Goal: Communication & Community: Participate in discussion

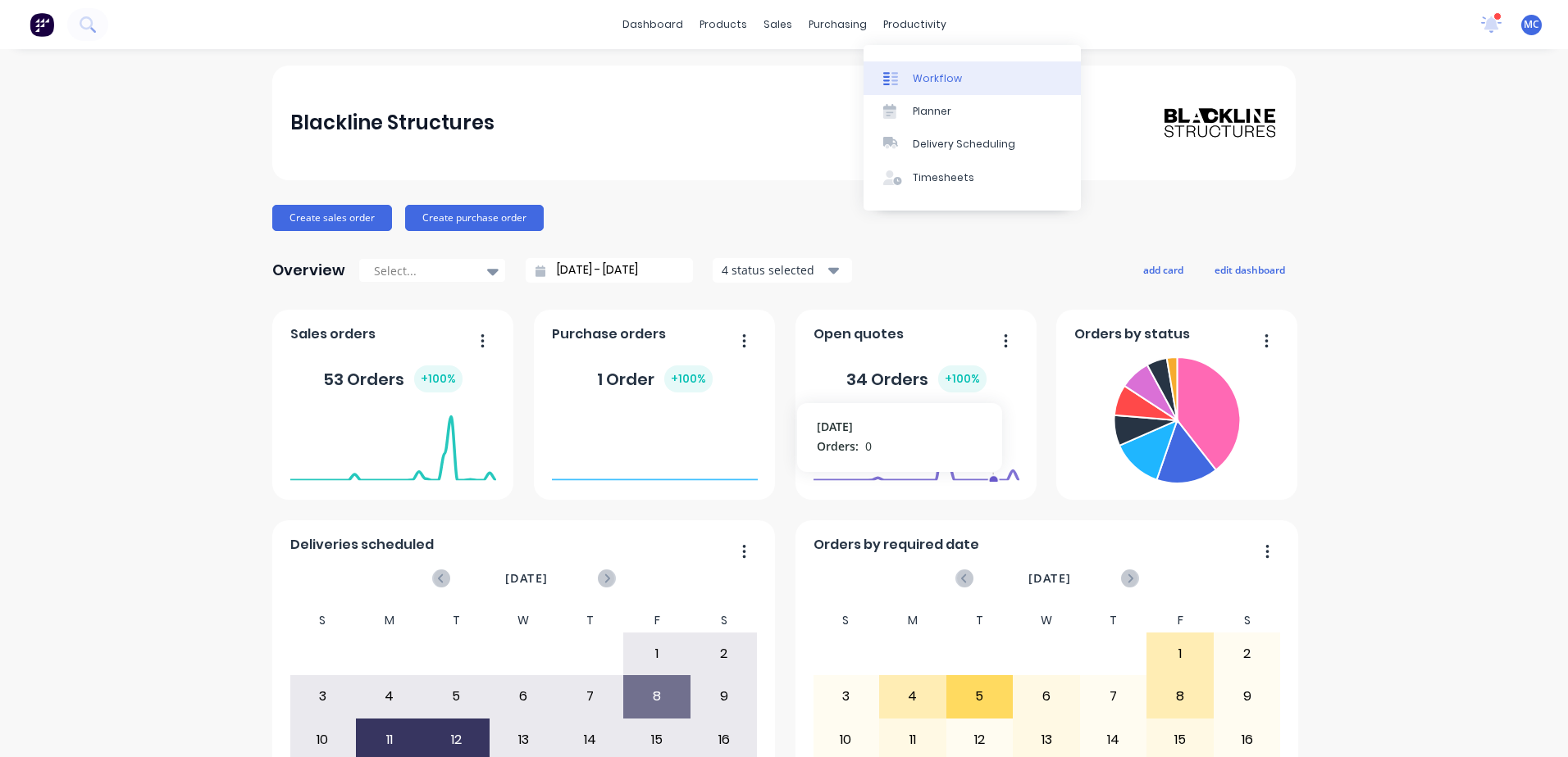
click at [923, 71] on div "Workflow" at bounding box center [937, 79] width 50 height 15
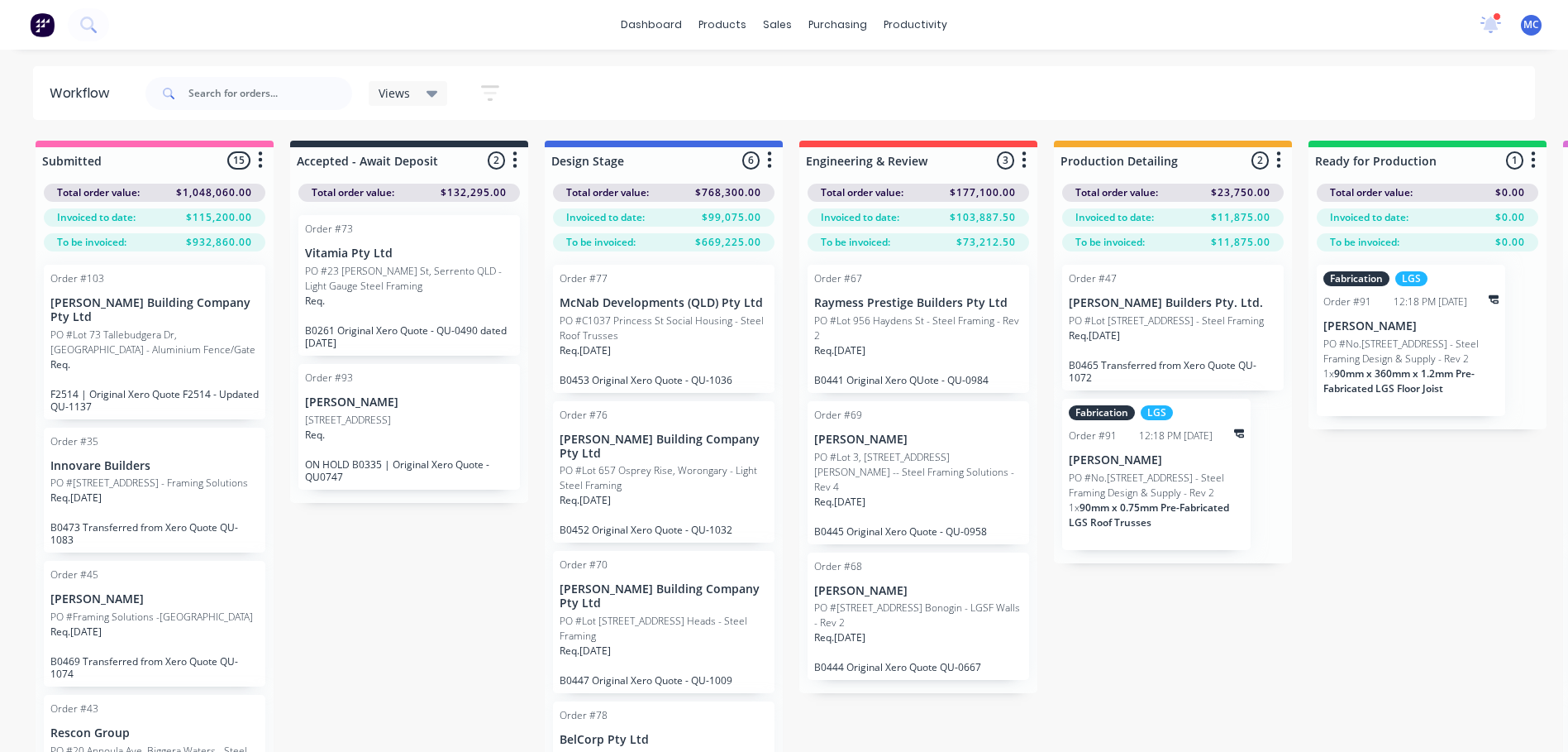
click at [863, 605] on p "PO #[STREET_ADDRESS] Bonogin - LGSF Walls - Rev 2" at bounding box center [918, 615] width 208 height 30
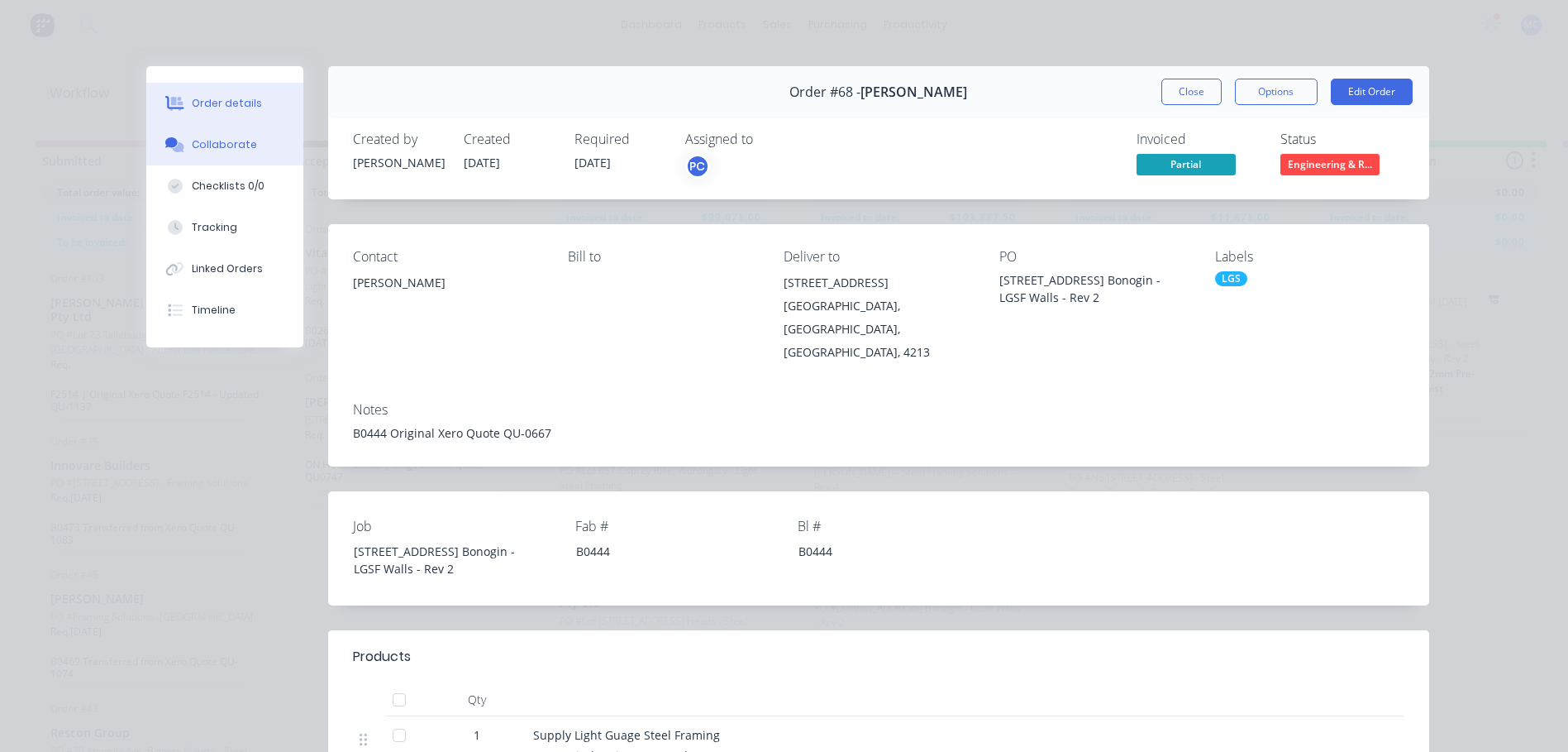
click at [216, 142] on div "Collaborate" at bounding box center [224, 144] width 66 height 15
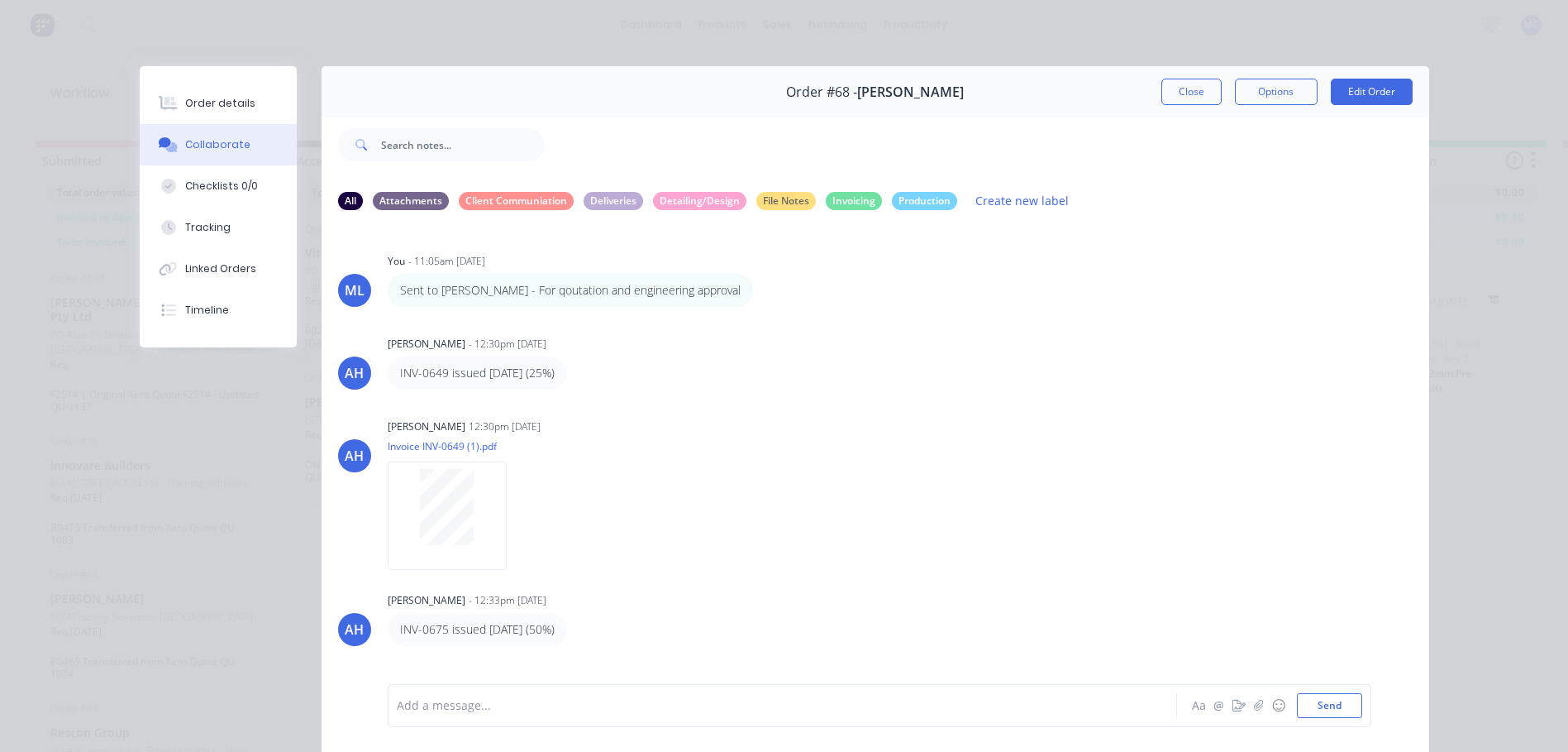
click at [479, 710] on div at bounding box center [759, 706] width 723 height 18
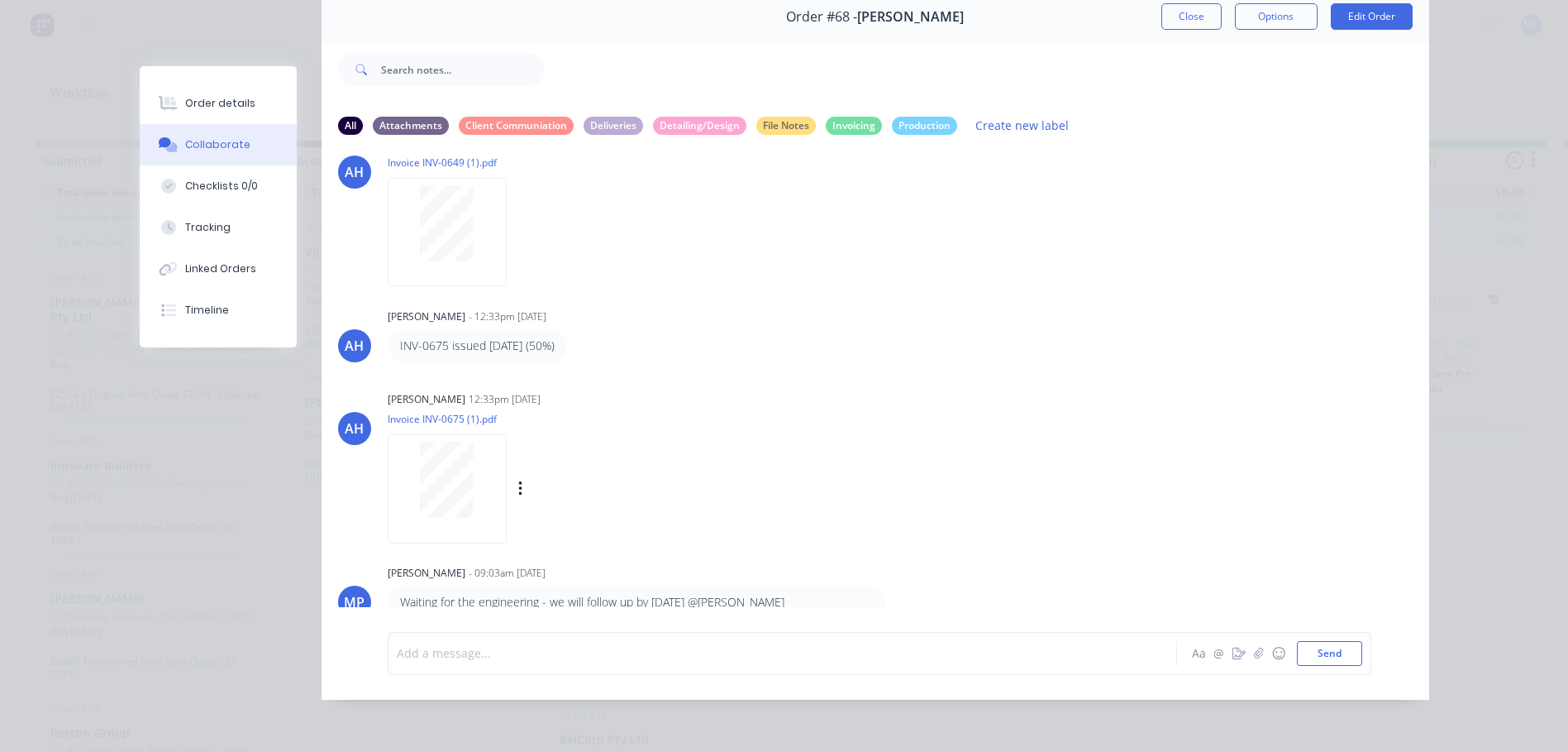
scroll to position [66, 0]
click at [476, 661] on div at bounding box center [759, 653] width 723 height 18
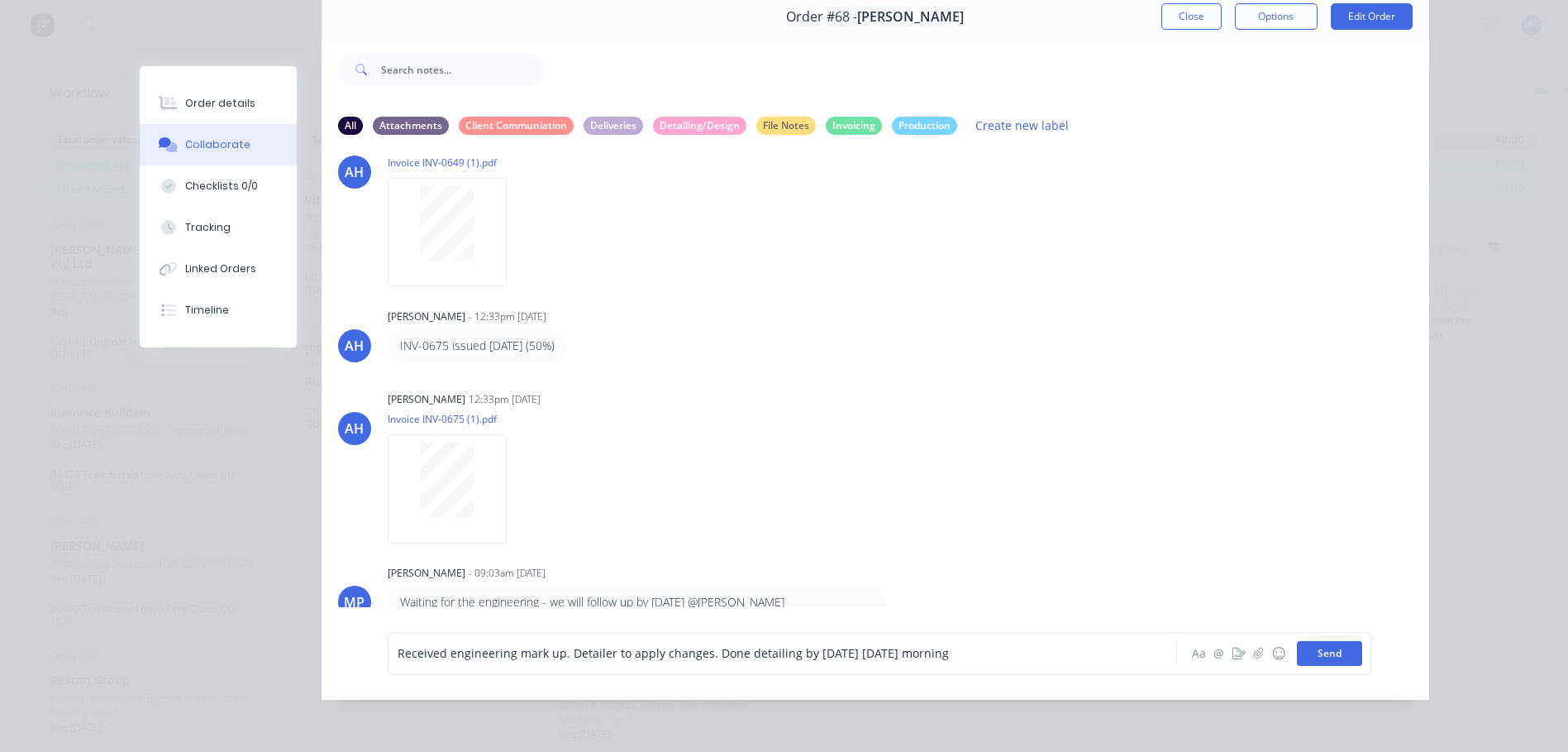
click at [1345, 650] on button "Send" at bounding box center [1329, 653] width 66 height 25
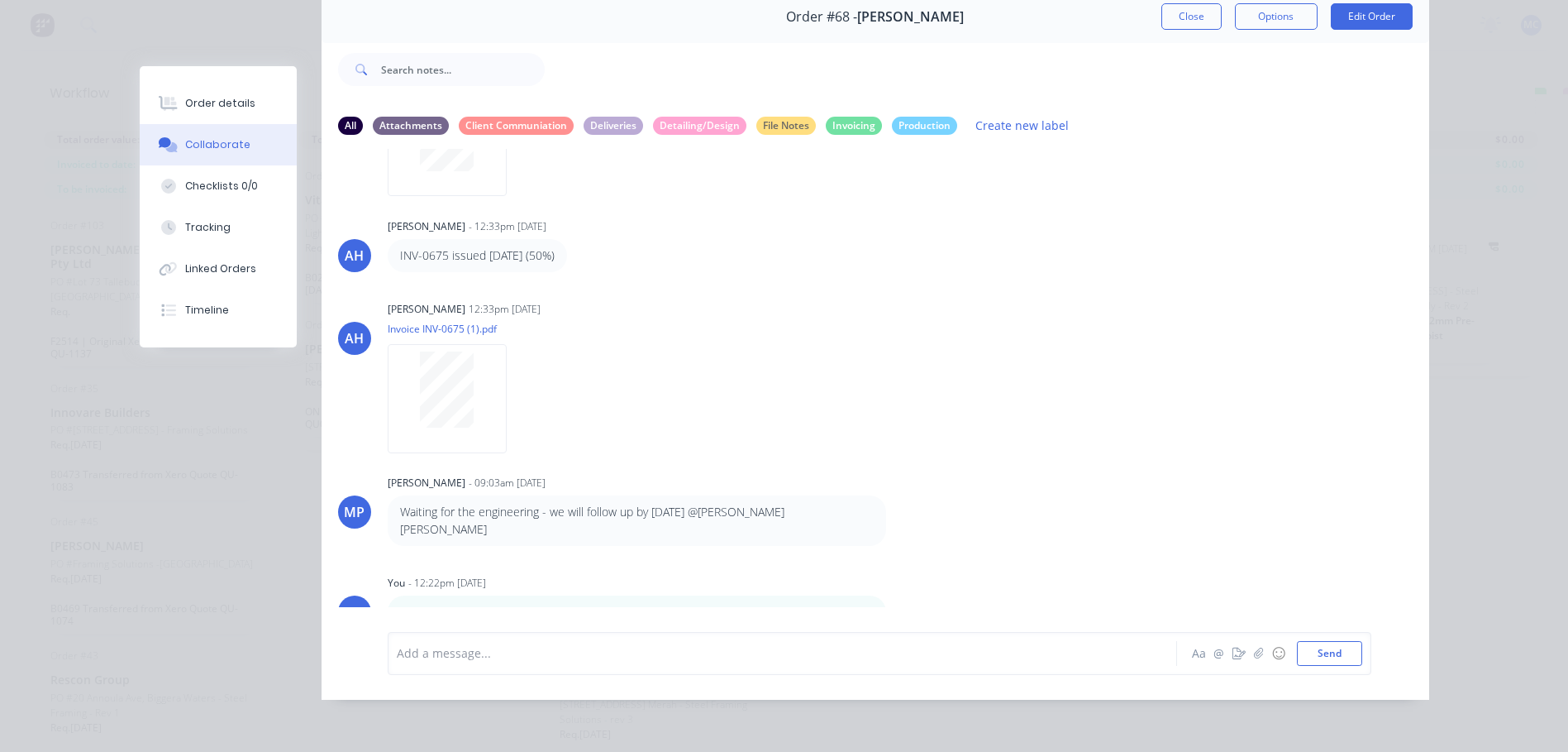
scroll to position [308, 0]
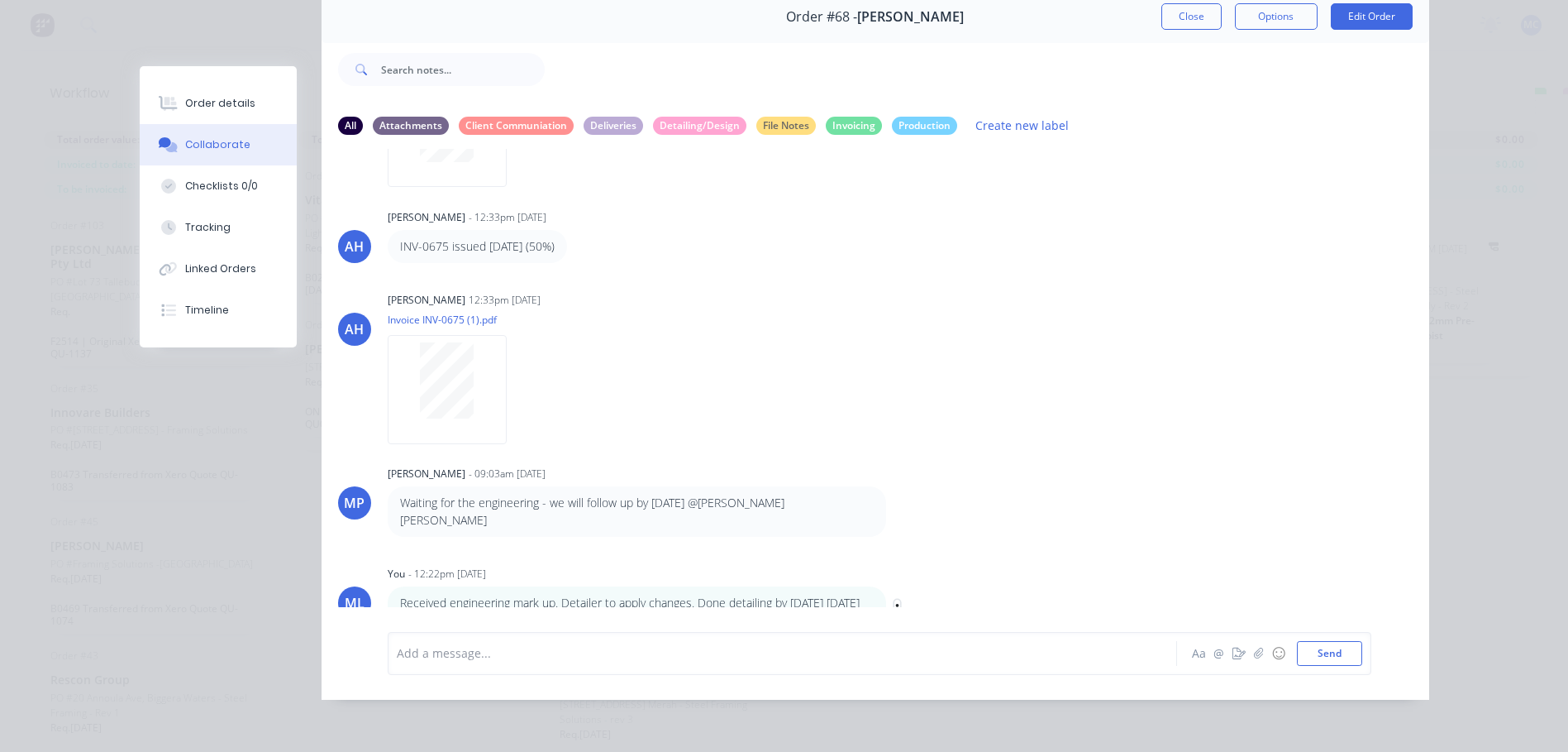
click at [895, 602] on icon "button" at bounding box center [897, 611] width 5 height 19
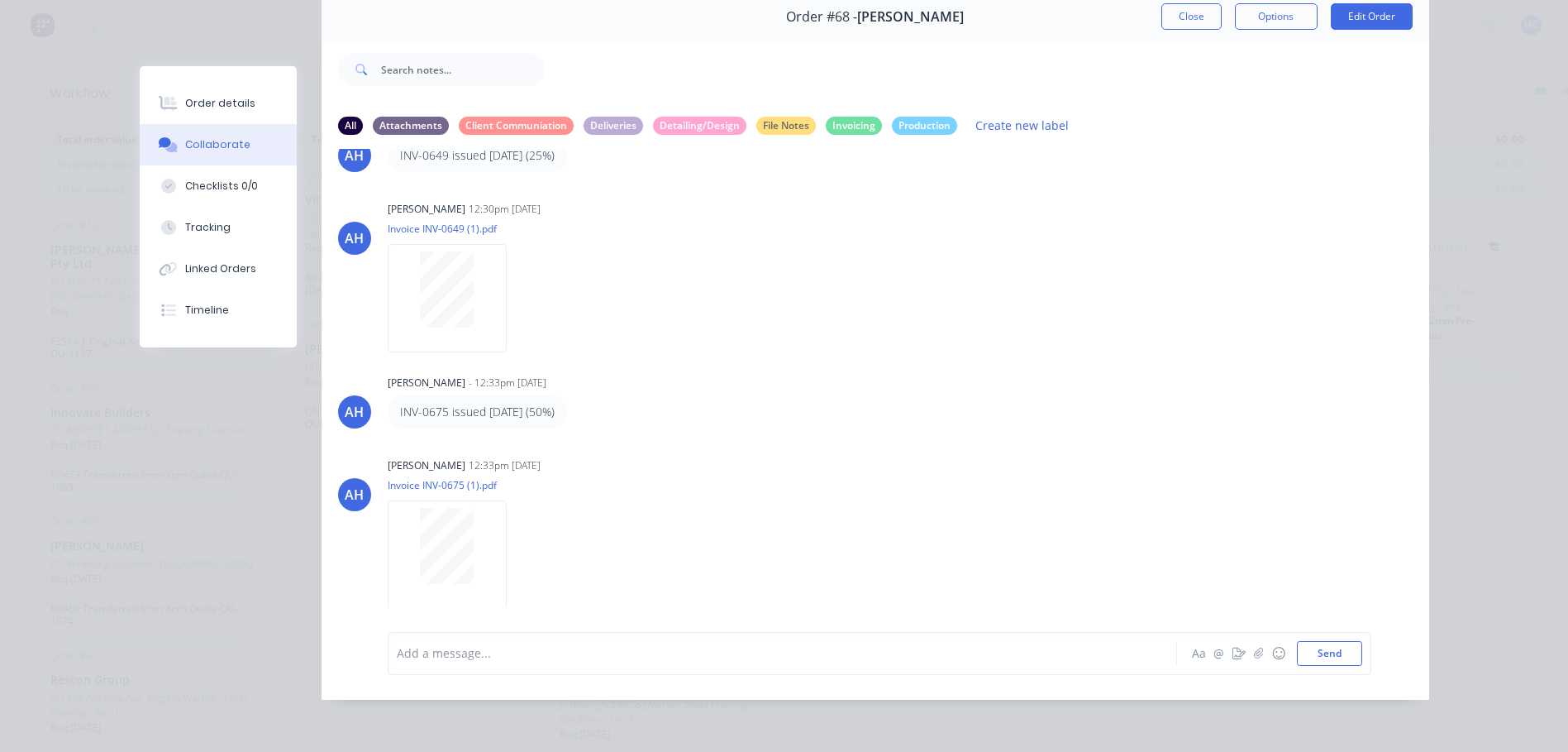
scroll to position [59, 0]
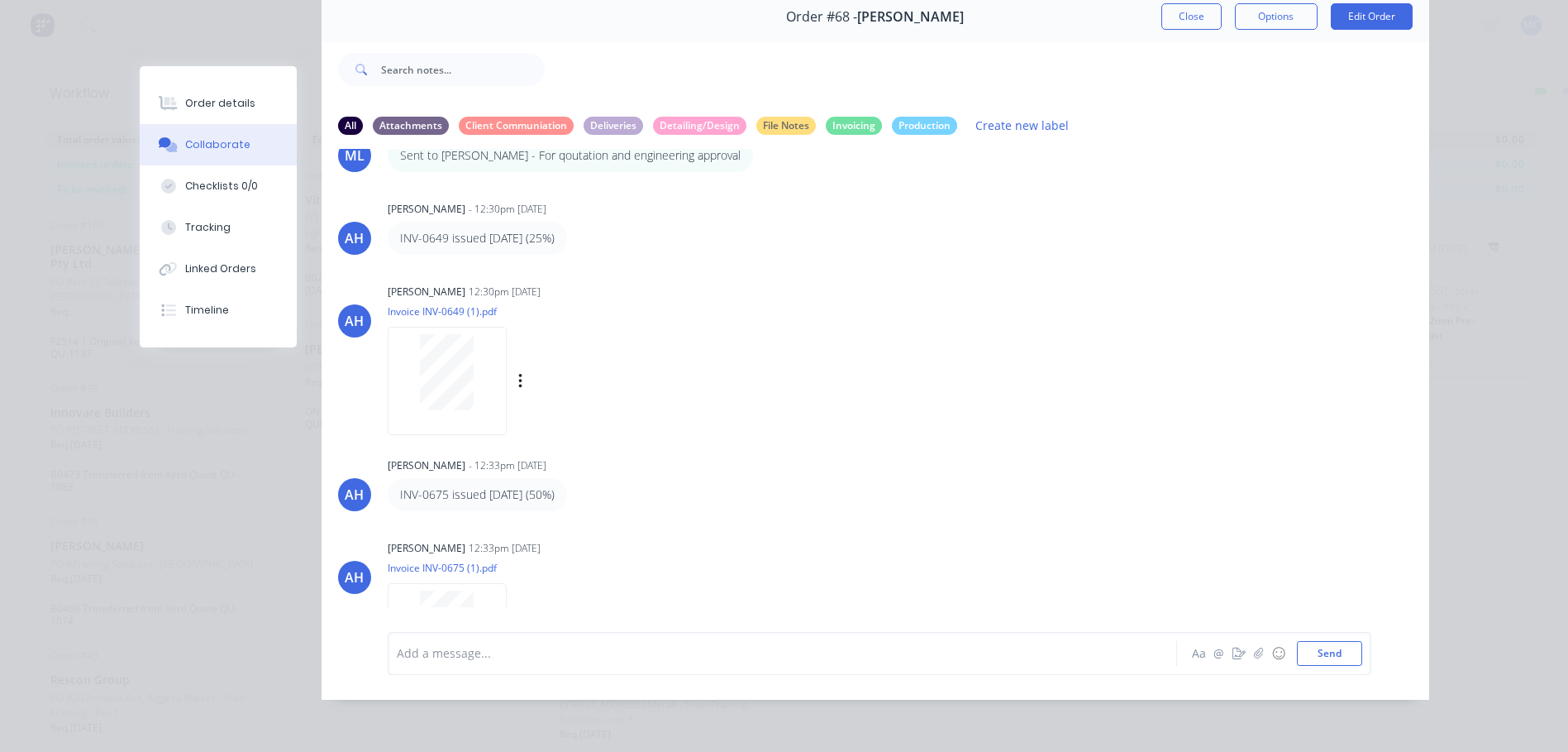
click at [472, 334] on div at bounding box center [447, 372] width 104 height 76
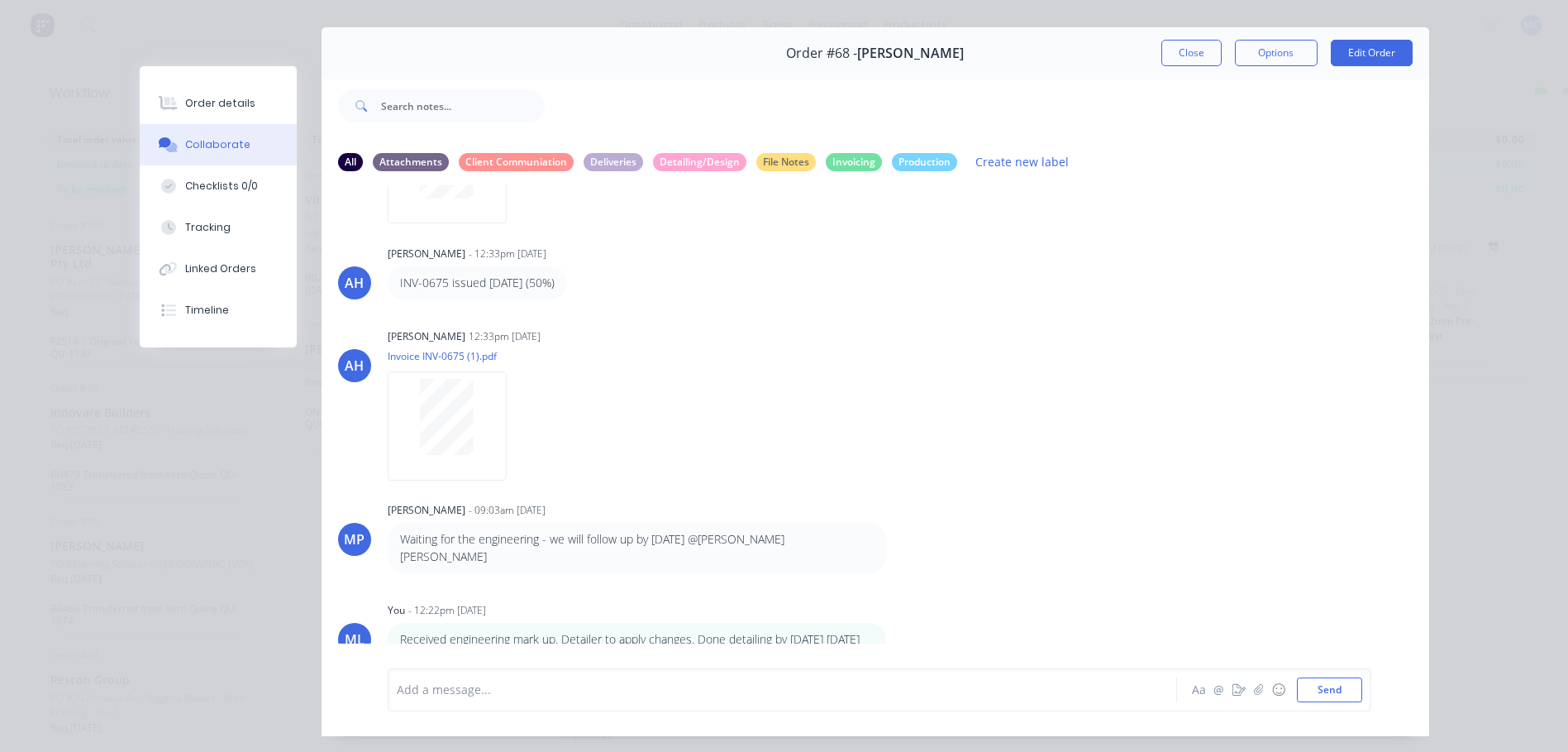
scroll to position [0, 0]
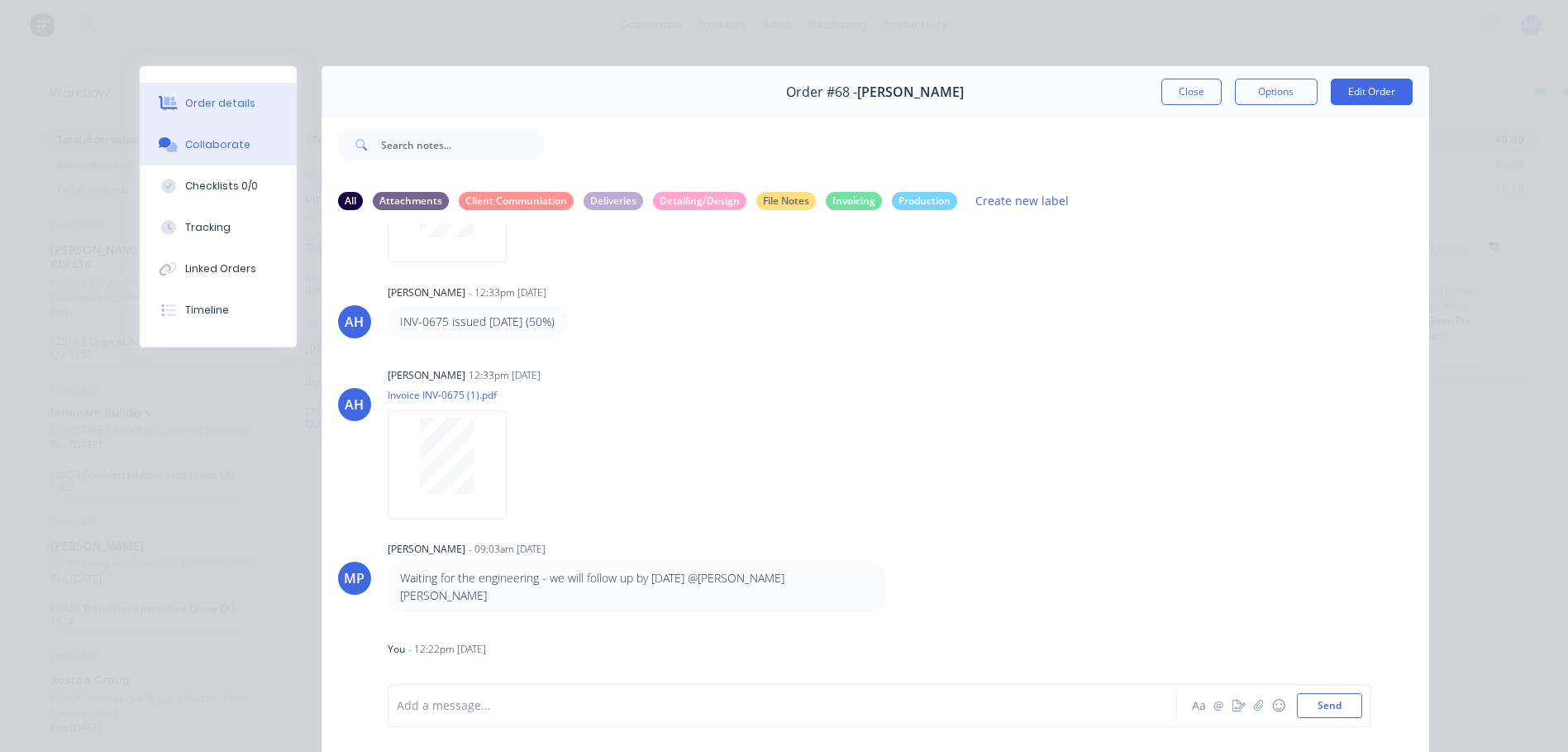
click at [240, 103] on div "Order details" at bounding box center [220, 104] width 70 height 15
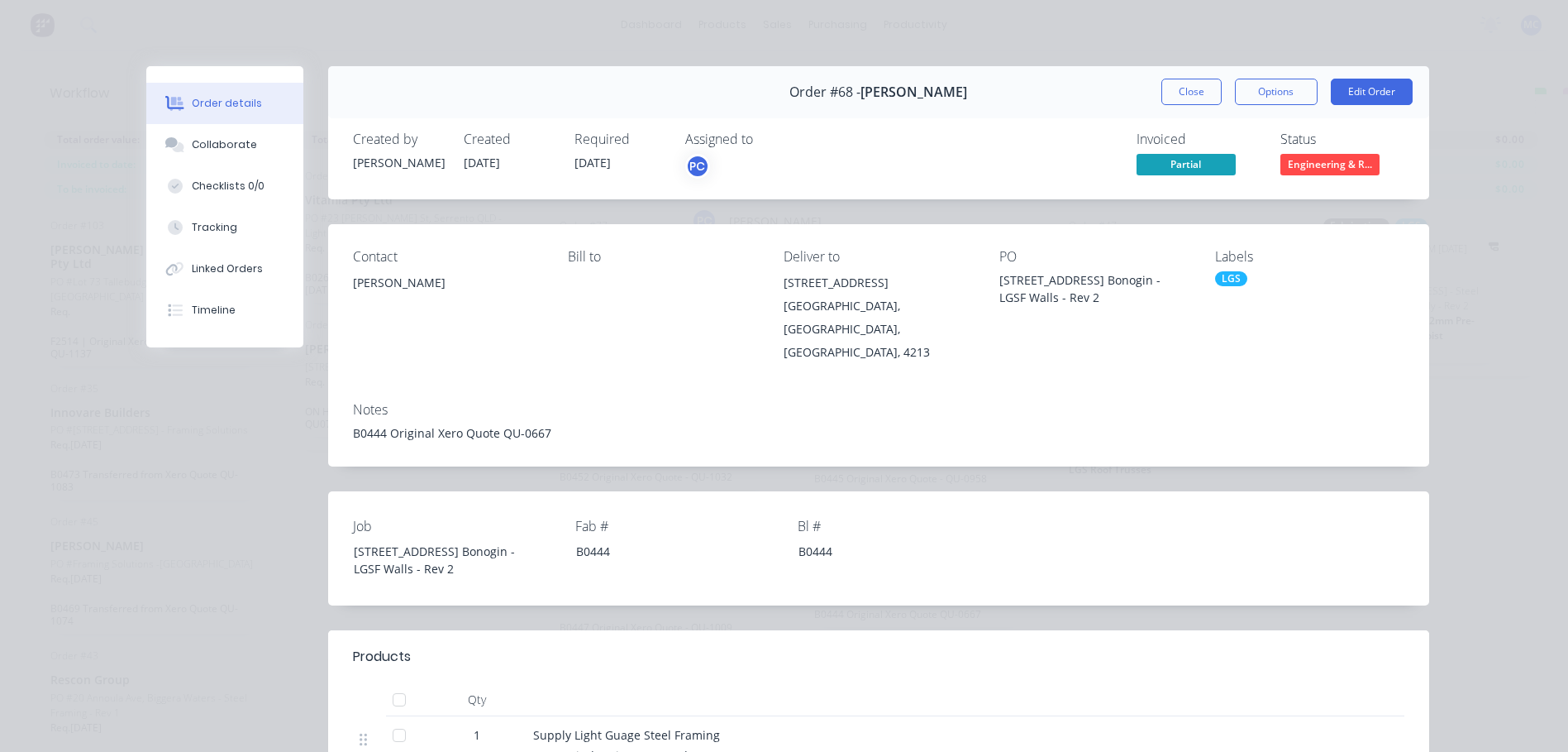
click at [689, 160] on div "PC" at bounding box center [697, 166] width 25 height 25
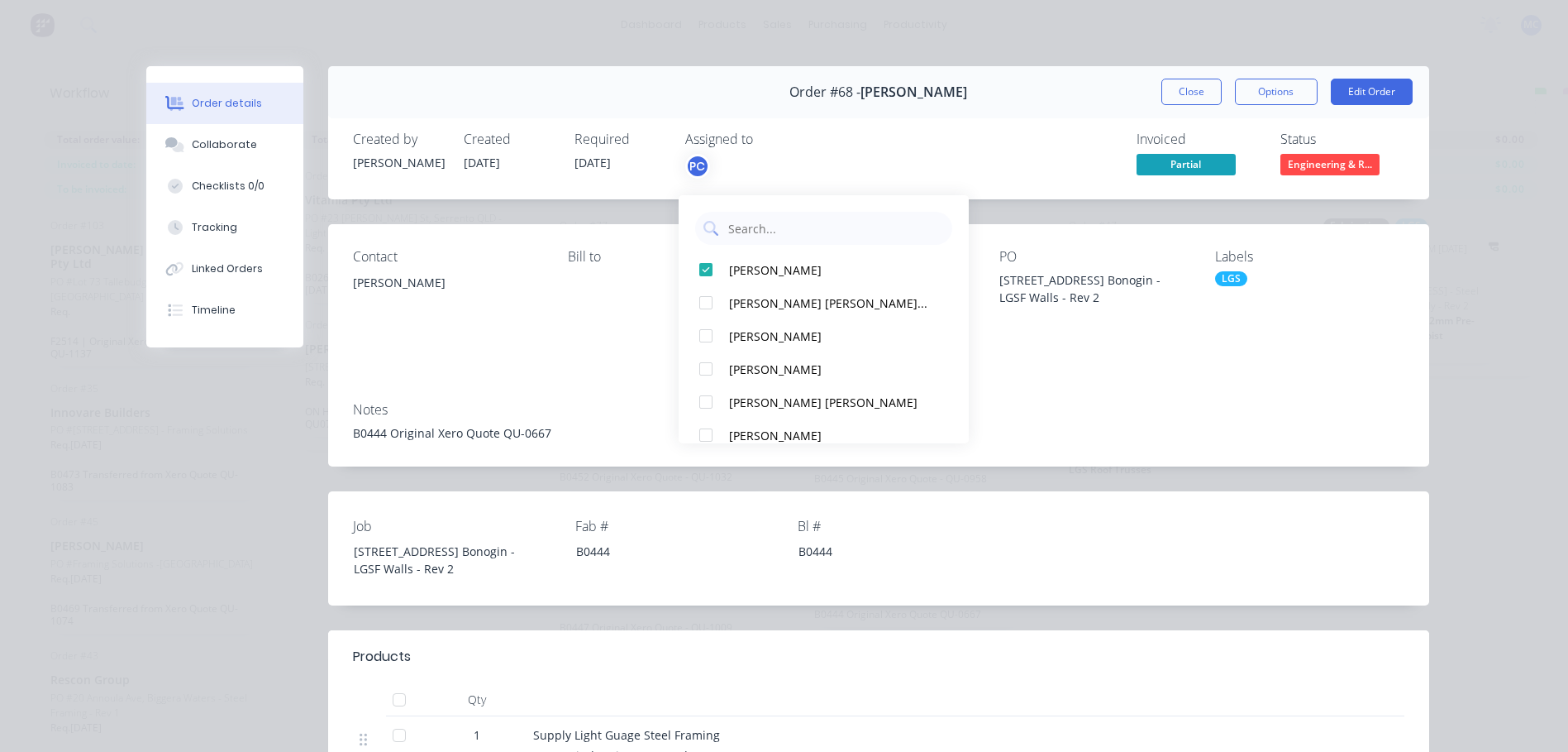
click at [690, 160] on div "PC" at bounding box center [697, 166] width 25 height 25
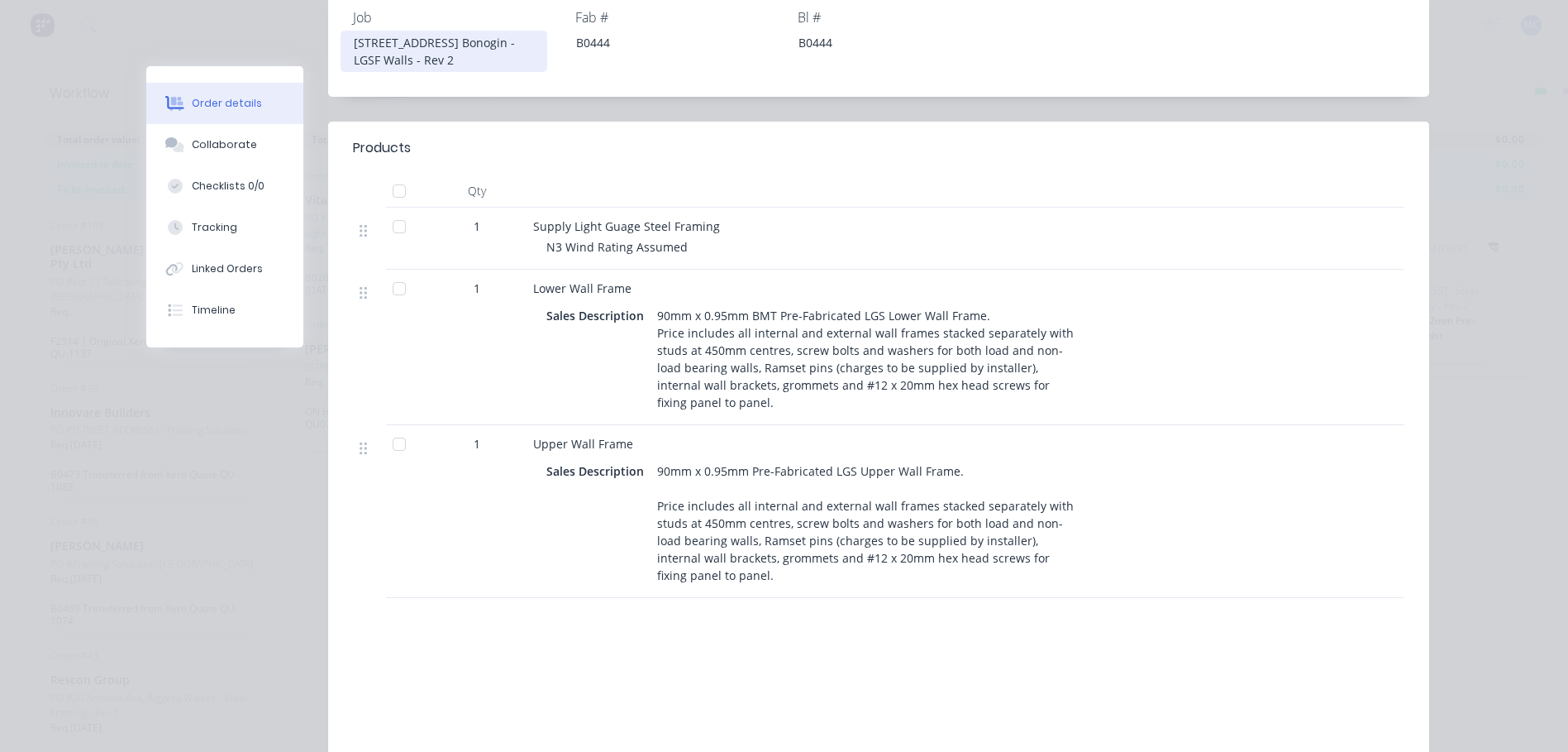
scroll to position [348, 0]
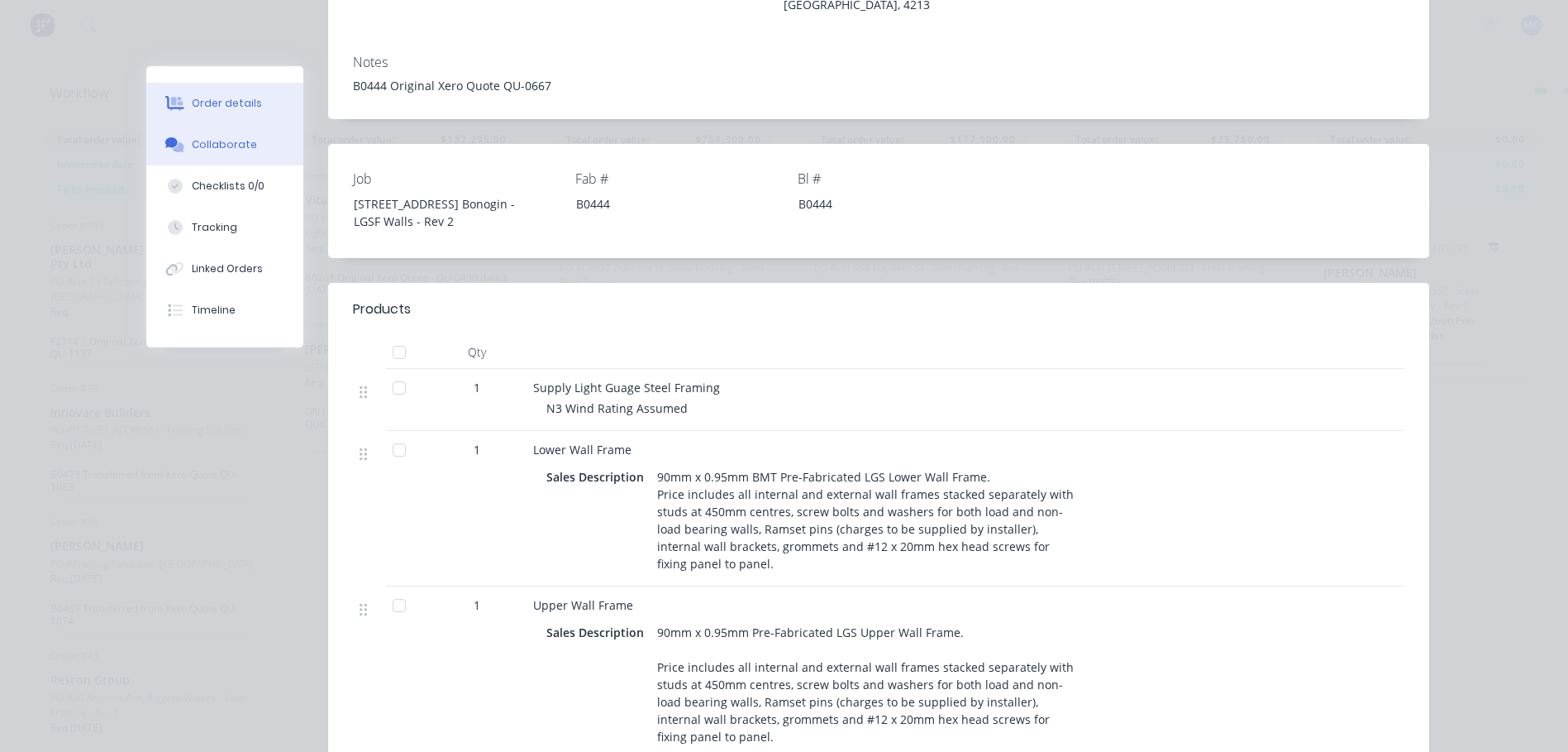
click at [230, 143] on div "Collaborate" at bounding box center [224, 144] width 66 height 15
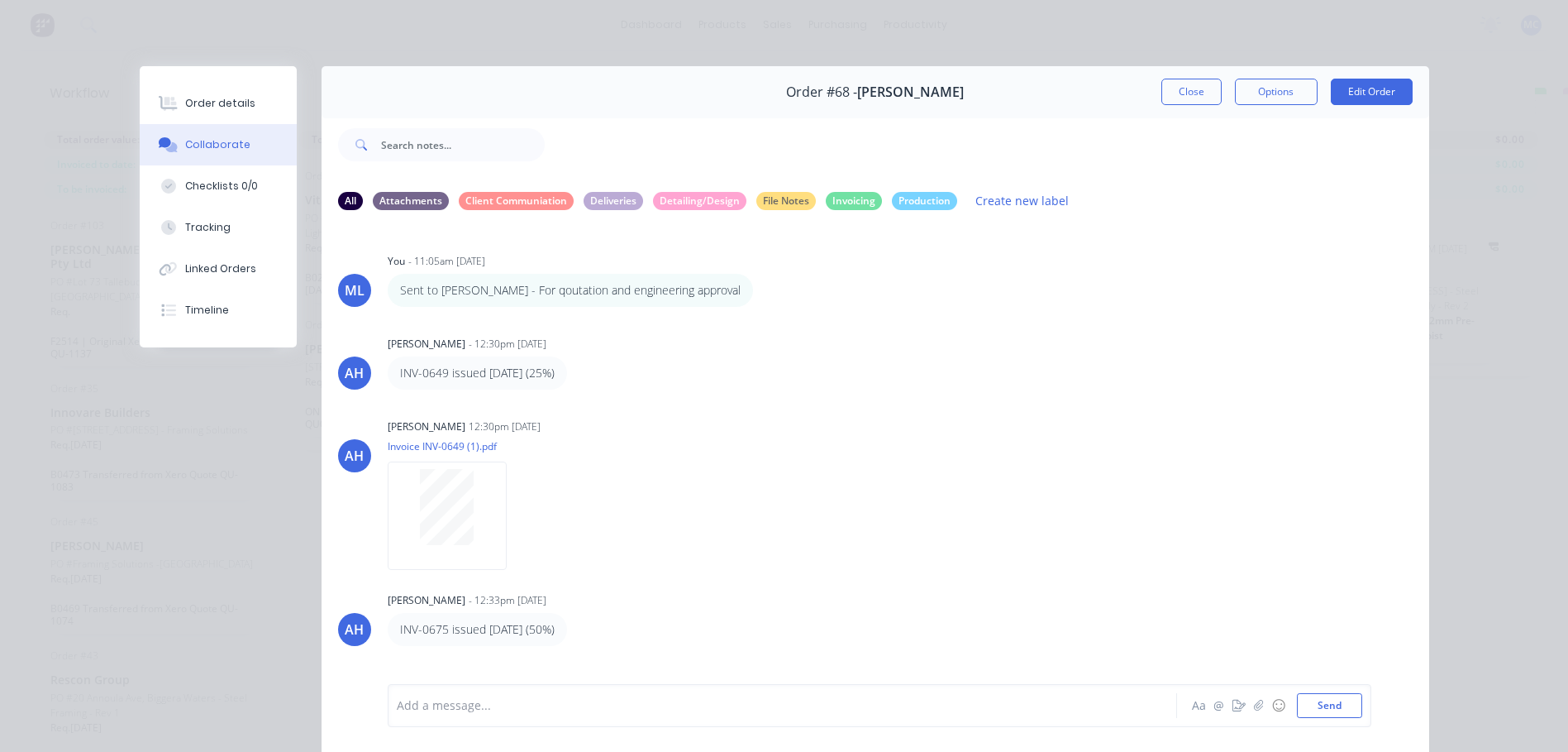
scroll to position [0, 0]
click at [209, 144] on div "Collaborate" at bounding box center [217, 144] width 66 height 15
click at [186, 90] on button "Order details" at bounding box center [218, 103] width 157 height 42
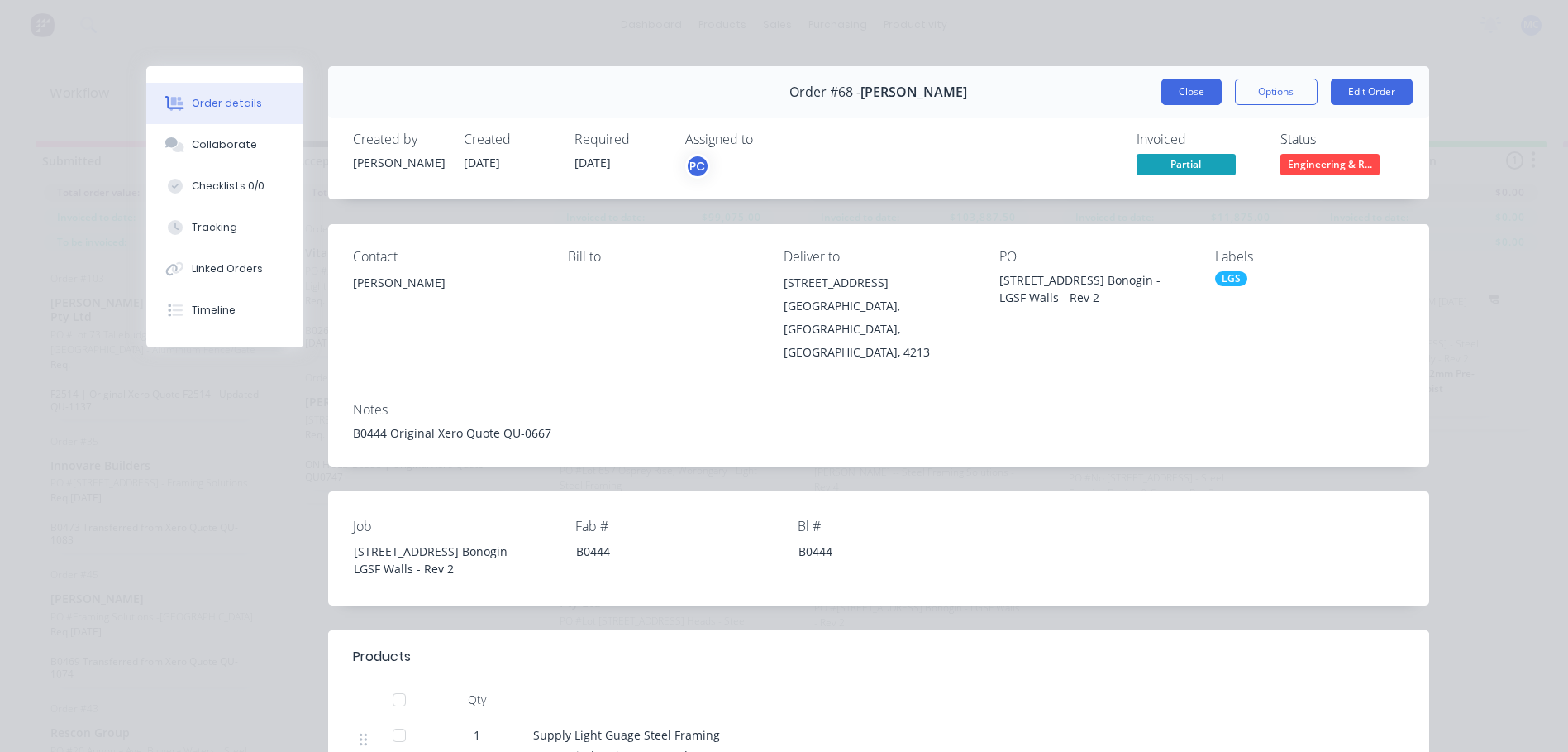
click at [1161, 92] on button "Close" at bounding box center [1191, 92] width 60 height 27
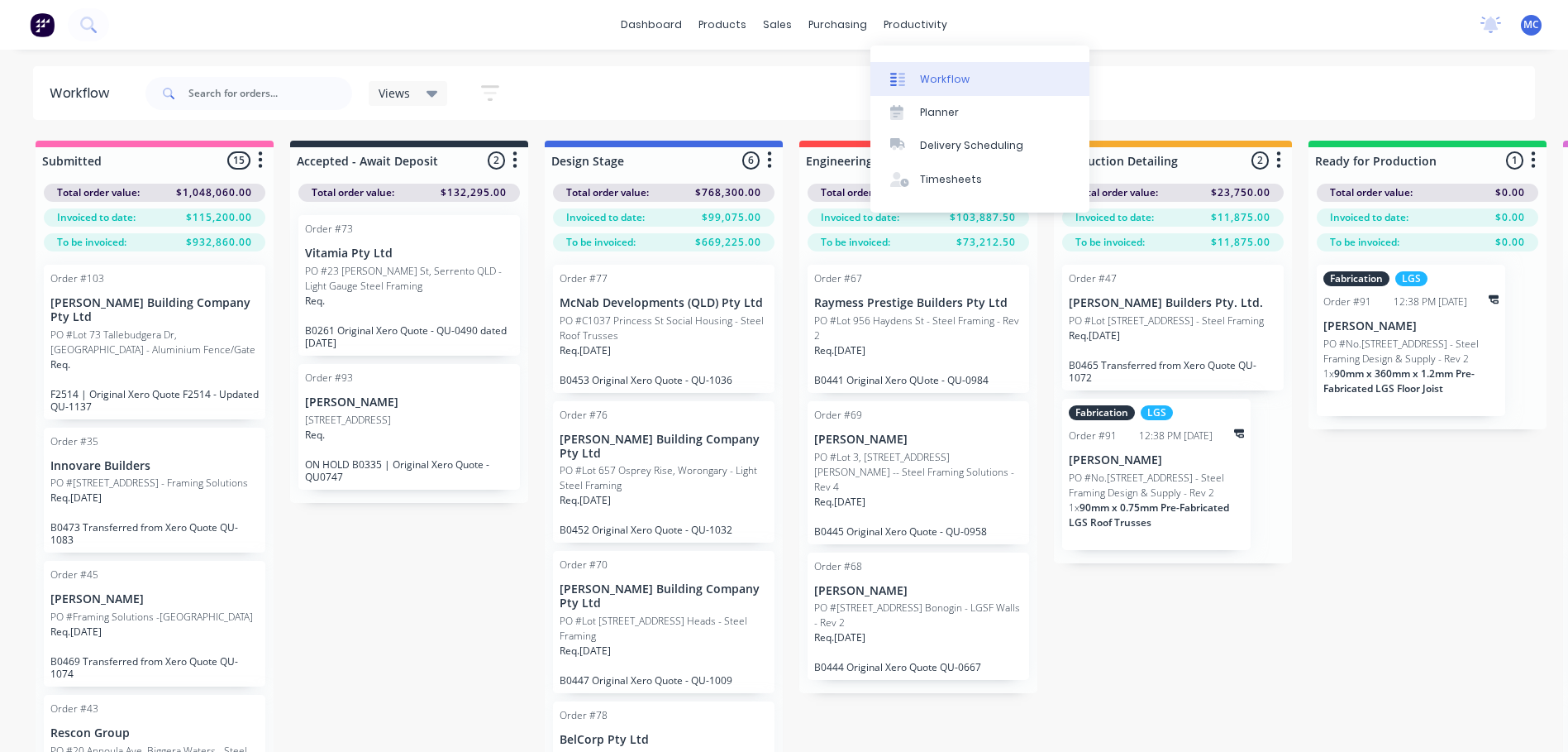
click at [913, 80] on div at bounding box center [902, 80] width 25 height 15
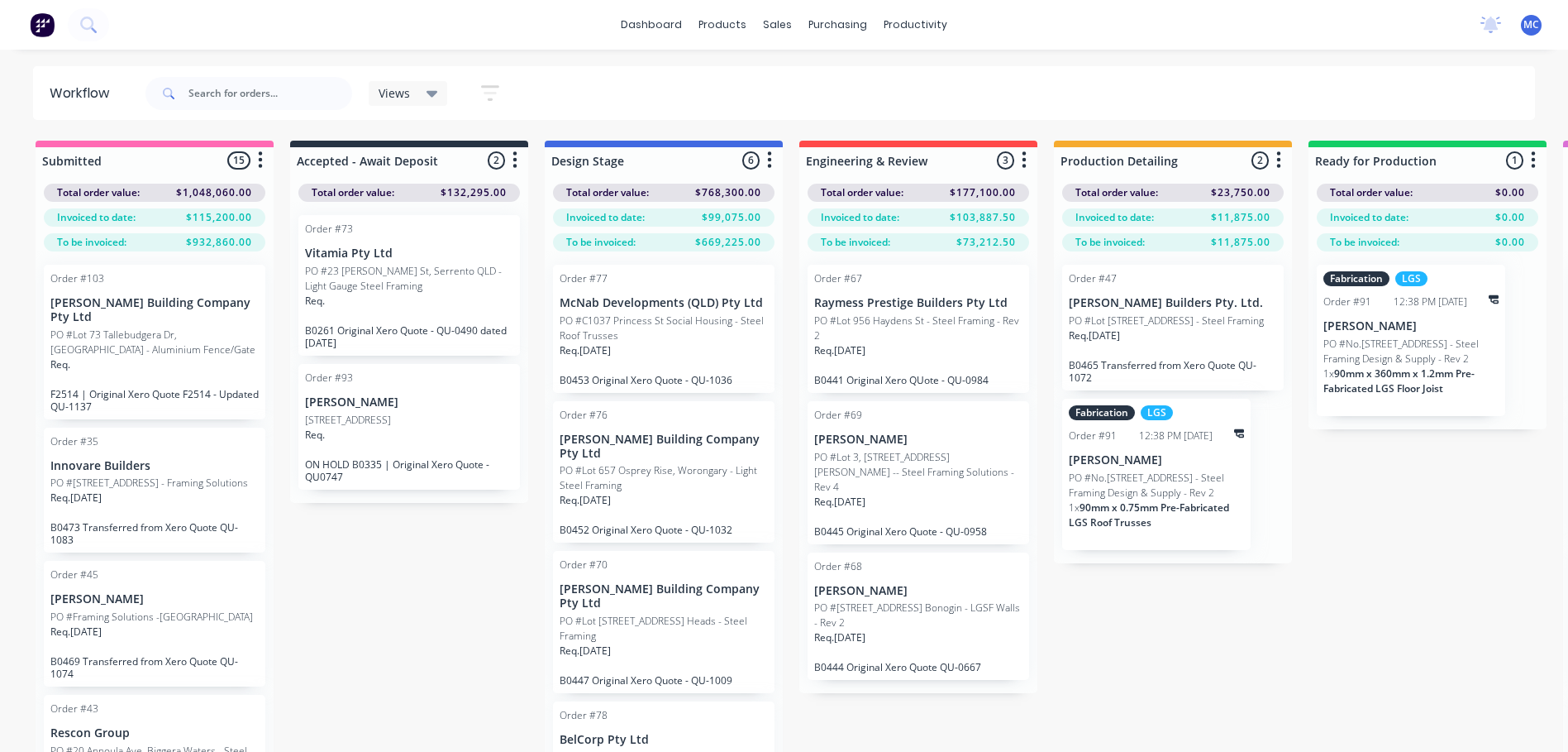
click at [859, 450] on p "PO #Lot 3, [STREET_ADDRESS][PERSON_NAME] -- Steel Framing Solutions - Rev 4" at bounding box center [918, 472] width 208 height 44
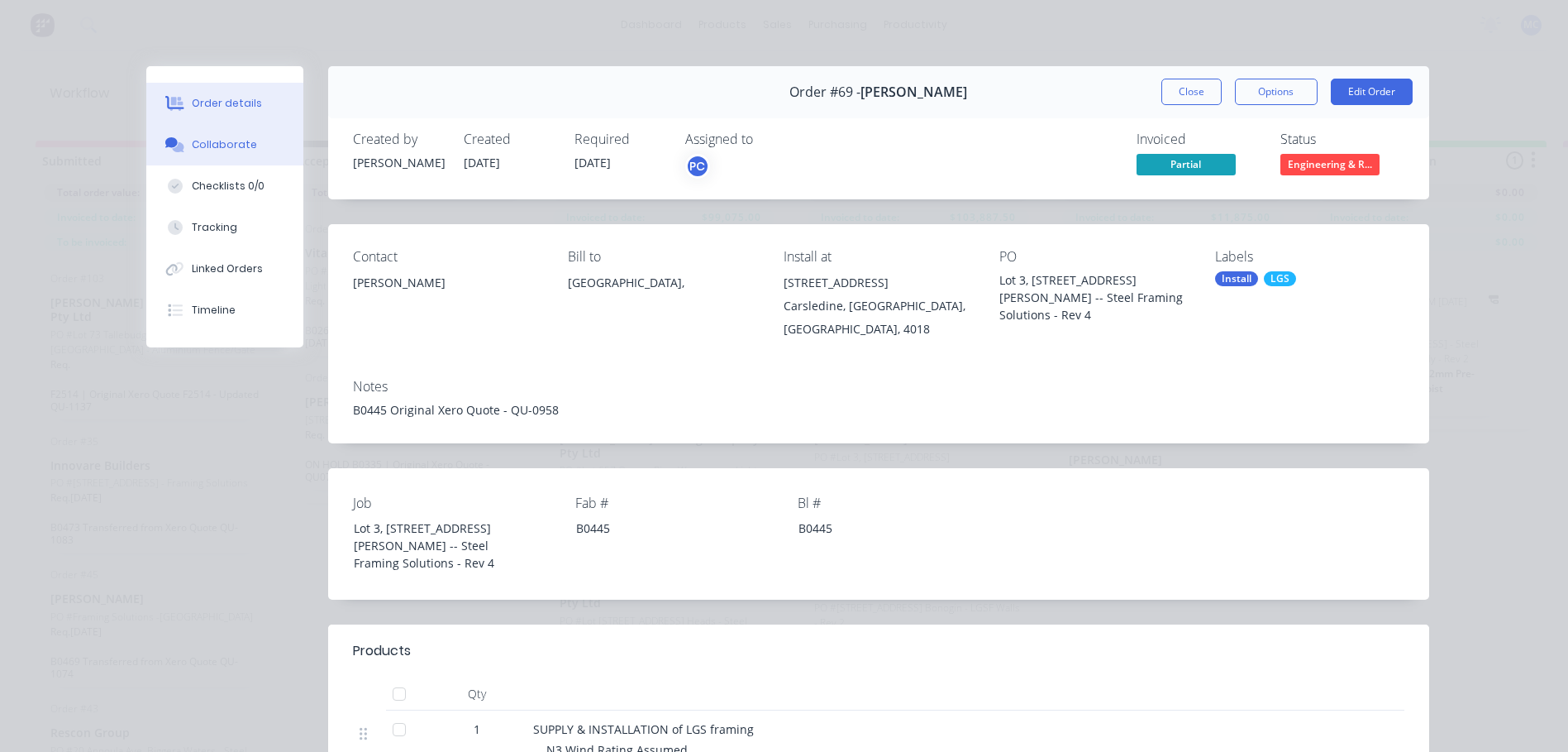
click at [160, 134] on button "Collaborate" at bounding box center [225, 144] width 157 height 42
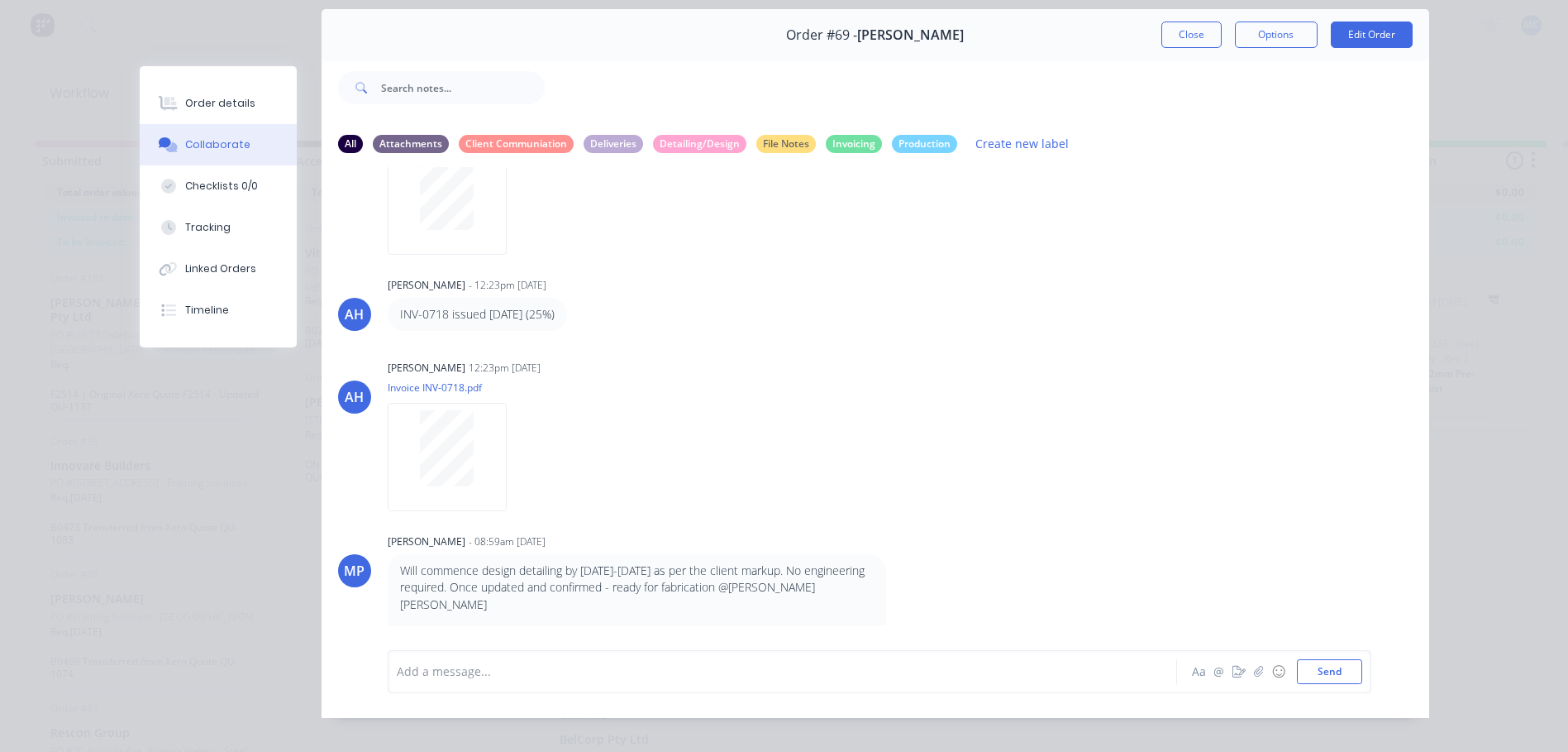
scroll to position [88, 0]
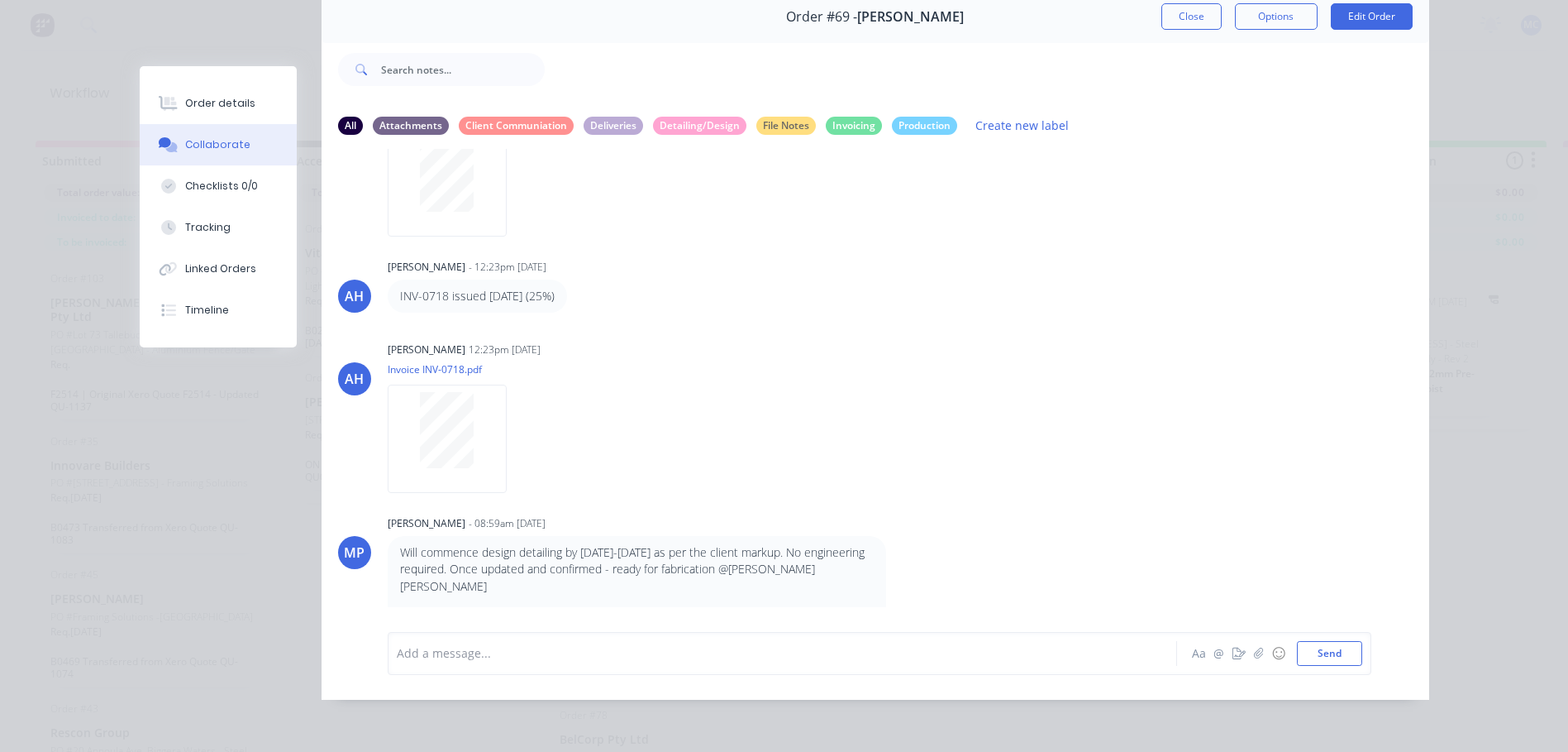
click at [529, 650] on div at bounding box center [759, 653] width 723 height 18
click at [1332, 643] on button "Send" at bounding box center [1329, 653] width 66 height 25
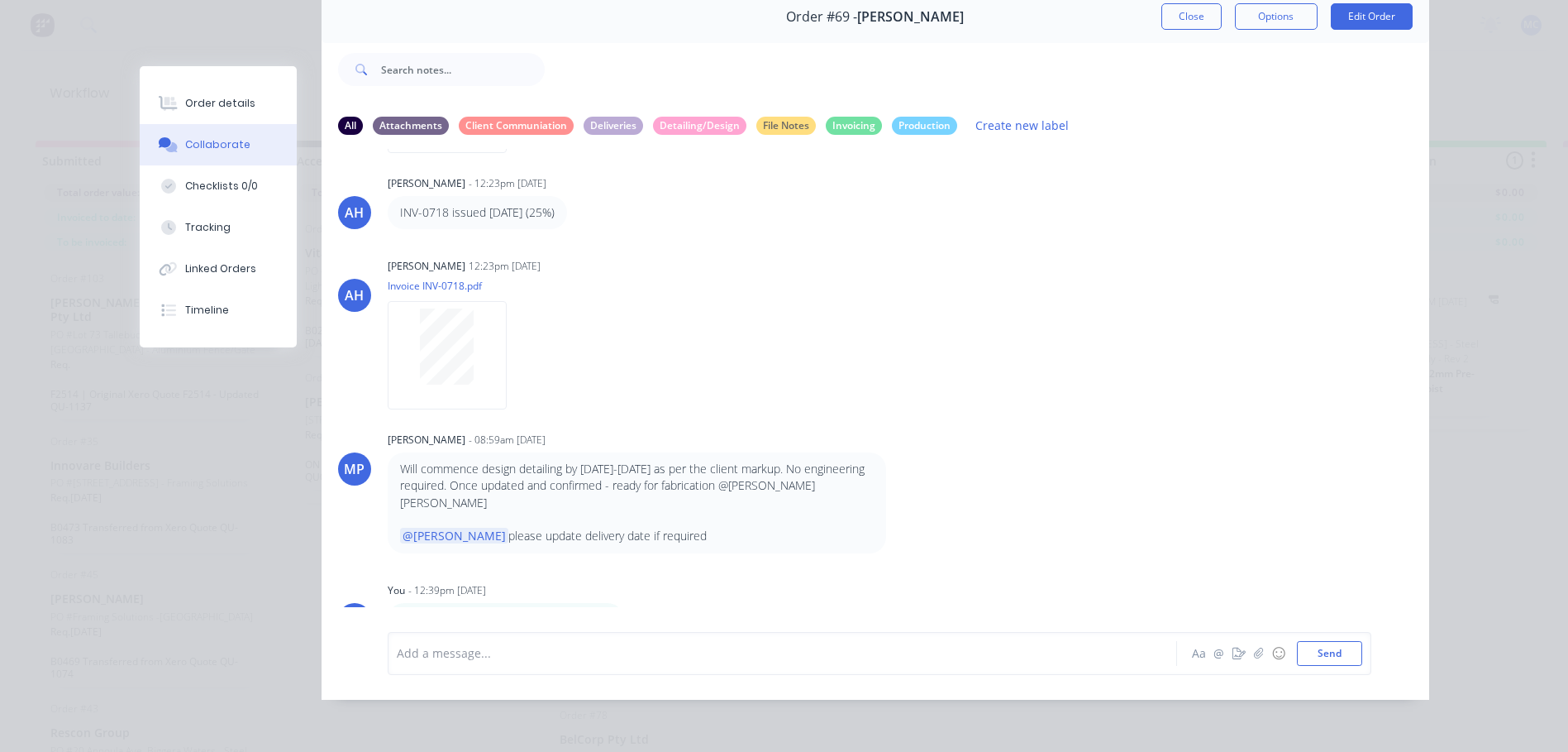
scroll to position [0, 0]
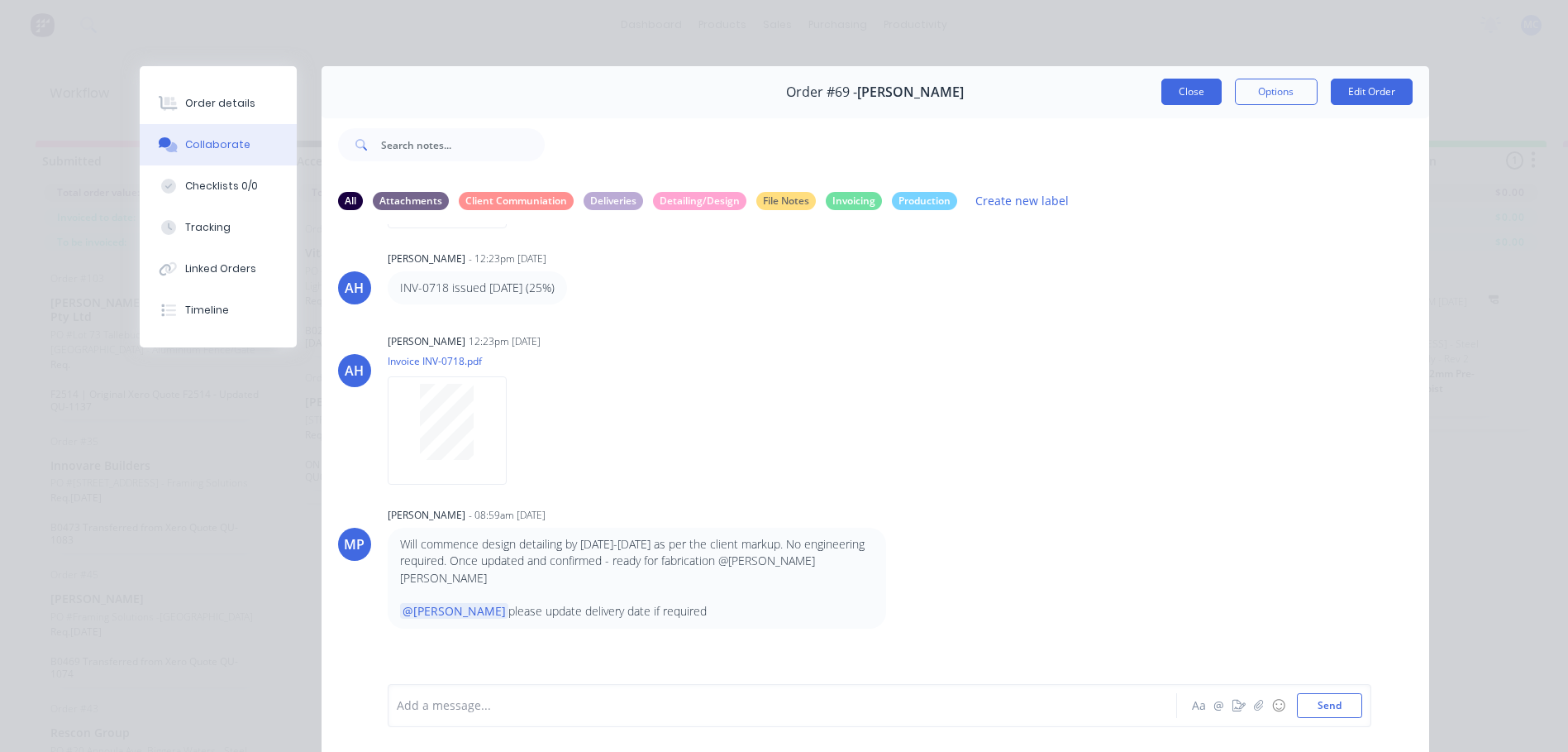
click at [1170, 80] on button "Close" at bounding box center [1191, 92] width 60 height 27
